Goal: Information Seeking & Learning: Learn about a topic

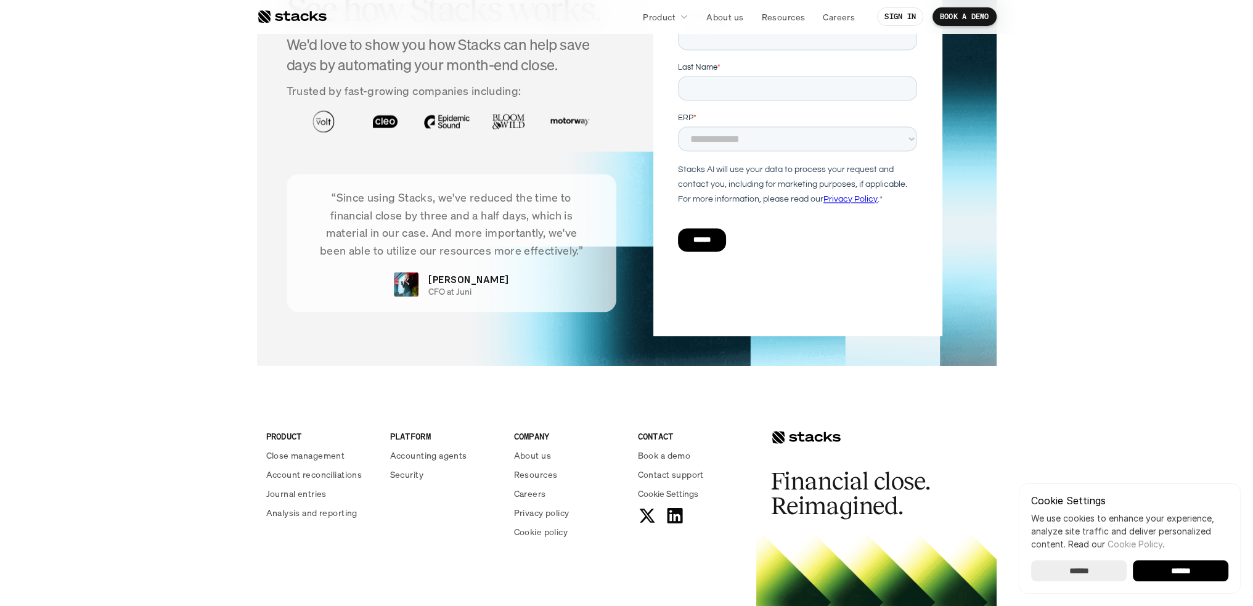
scroll to position [2589, 0]
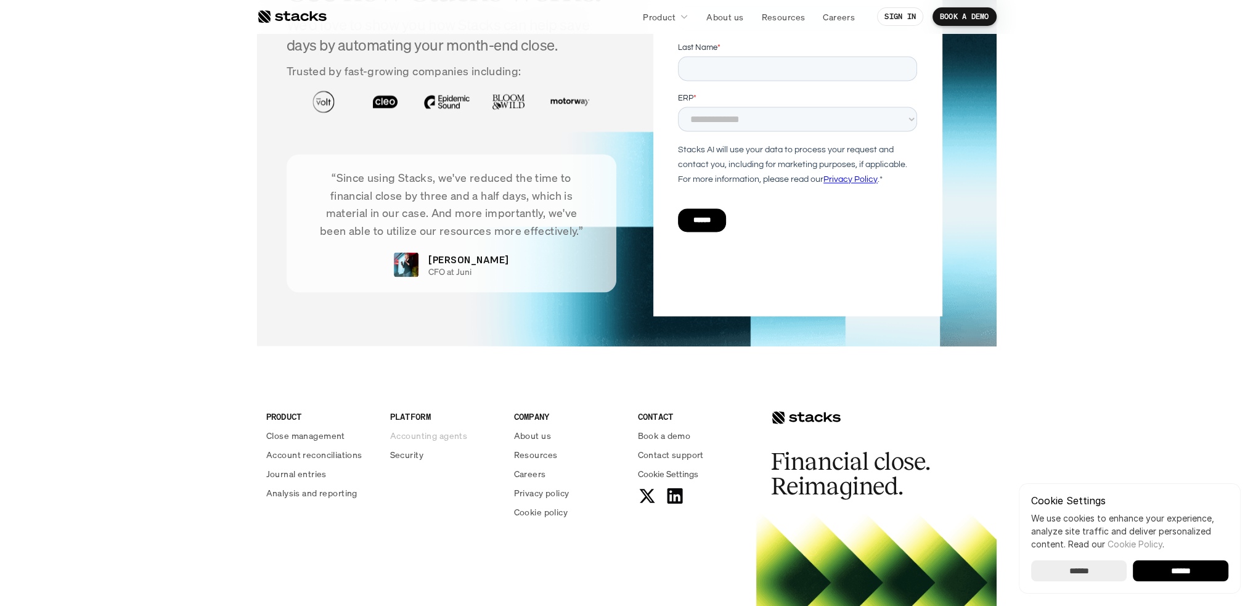
click at [441, 436] on p "Accounting agents" at bounding box center [428, 435] width 77 height 13
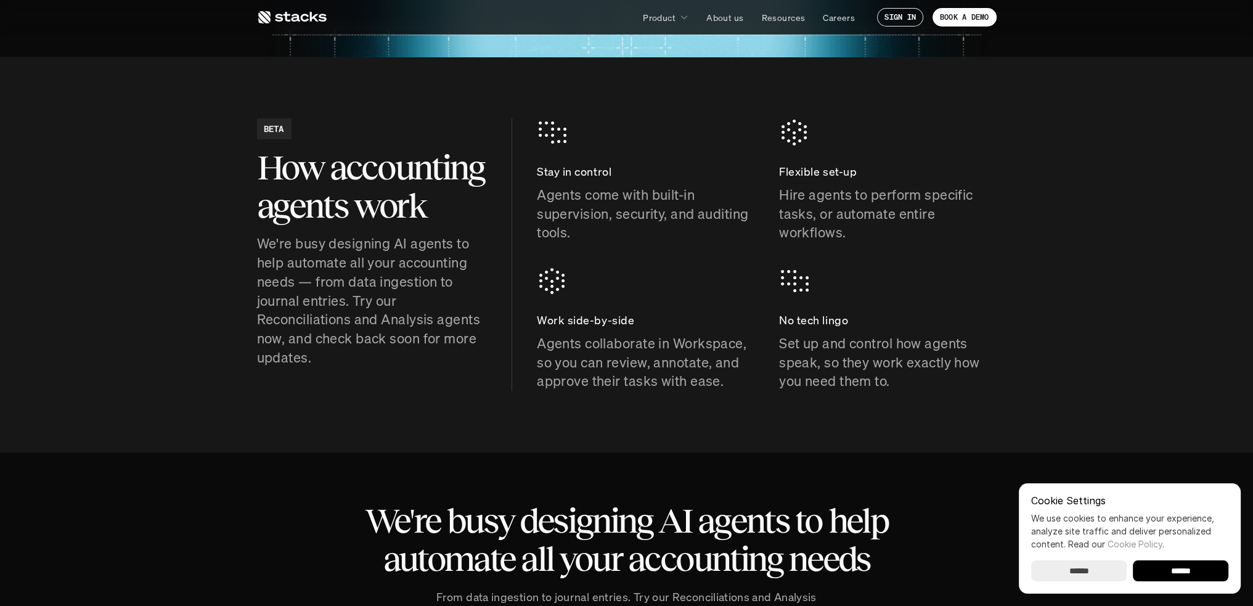
scroll to position [493, 0]
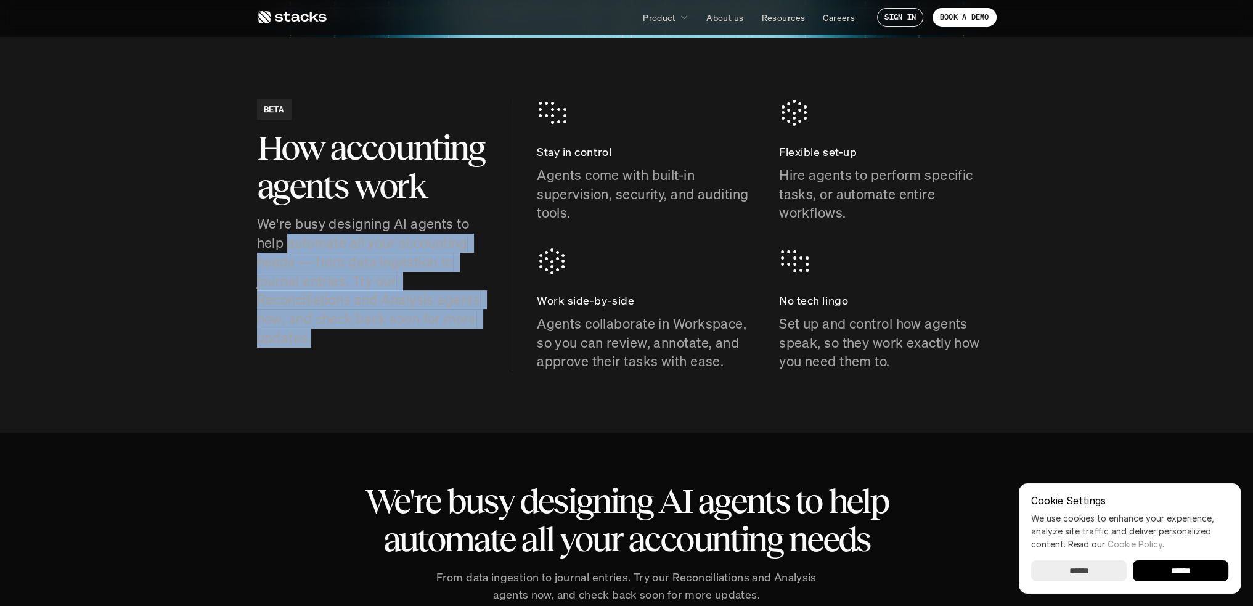
drag, startPoint x: 290, startPoint y: 246, endPoint x: 314, endPoint y: 333, distance: 90.0
click at [314, 333] on p "We're busy designing AI agents to help automate all your accounting needs — fro…" at bounding box center [372, 280] width 230 height 133
click at [296, 317] on p "We're busy designing AI agents to help automate all your accounting needs — fro…" at bounding box center [372, 280] width 230 height 133
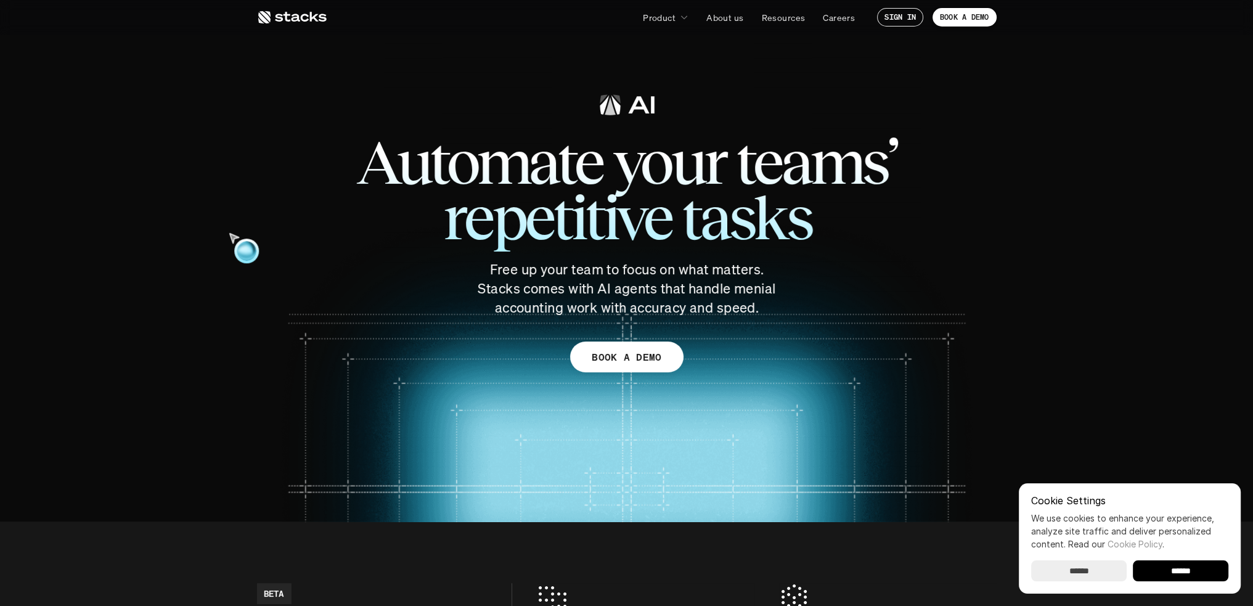
scroll to position [0, 0]
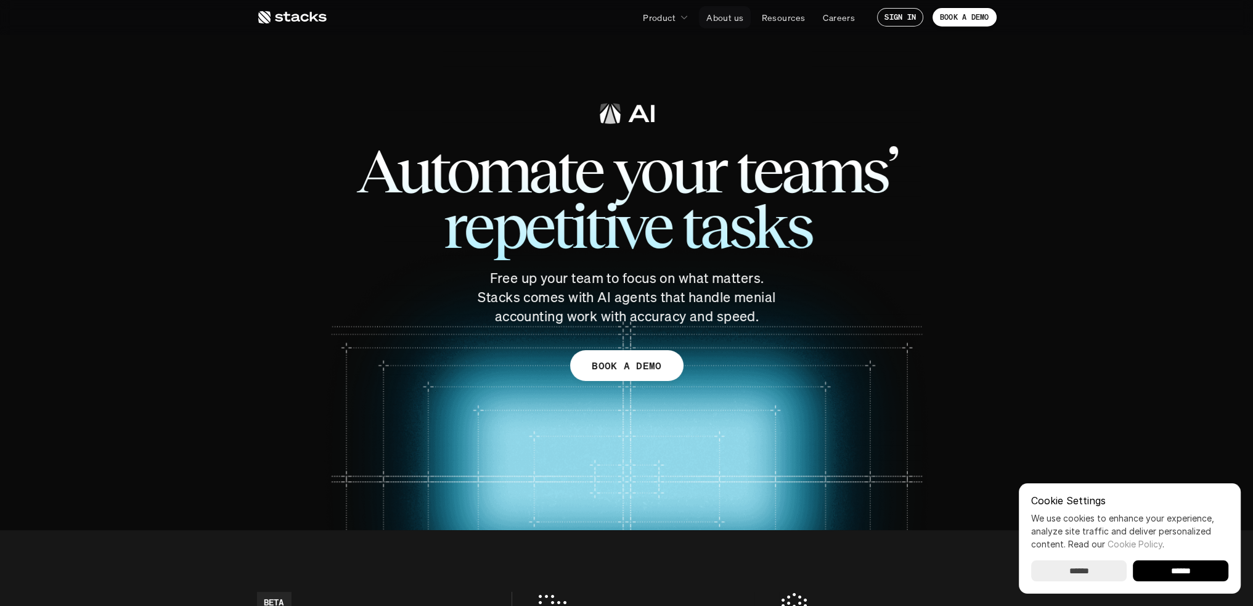
click at [733, 15] on p "About us" at bounding box center [724, 17] width 37 height 13
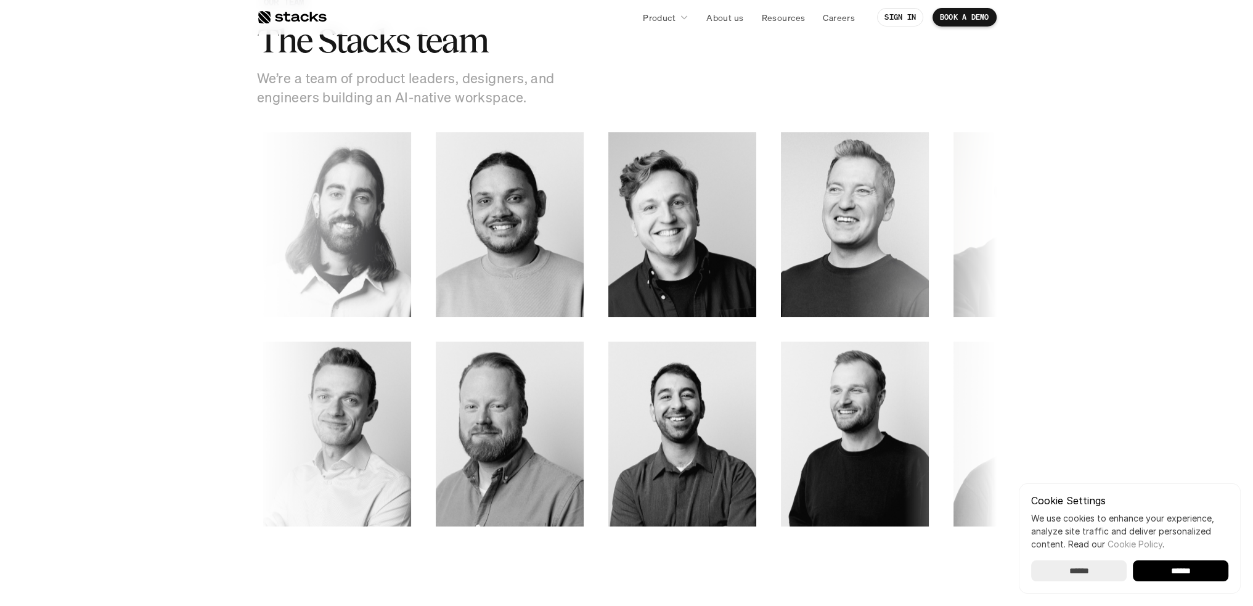
scroll to position [1726, 0]
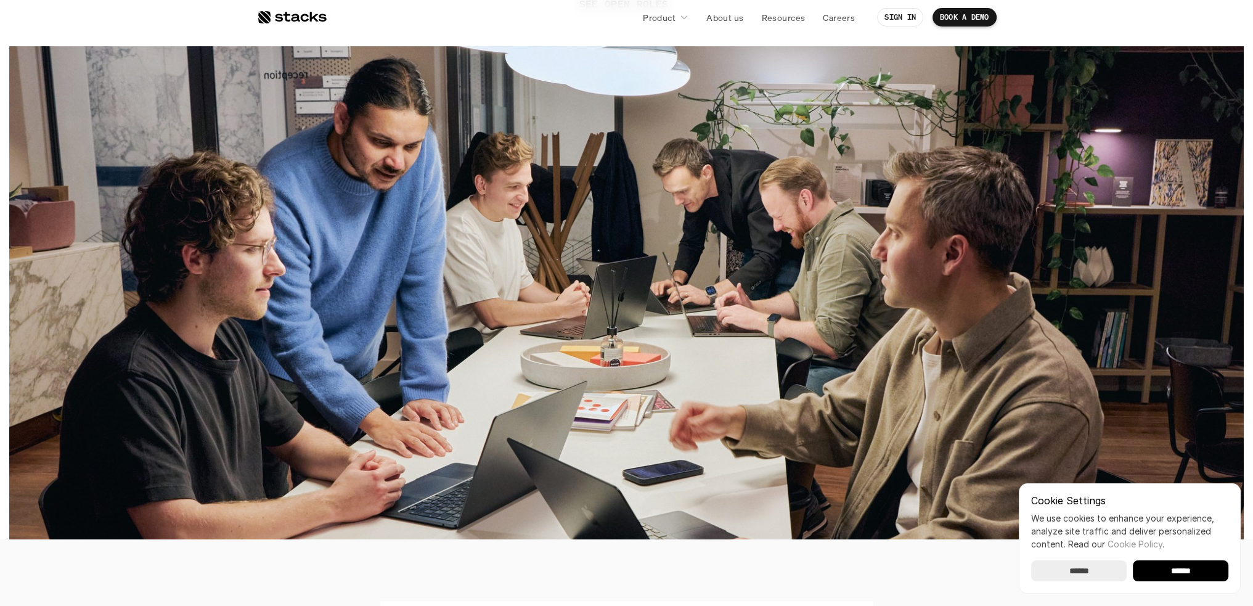
scroll to position [232, 0]
